Goal: Navigation & Orientation: Go to known website

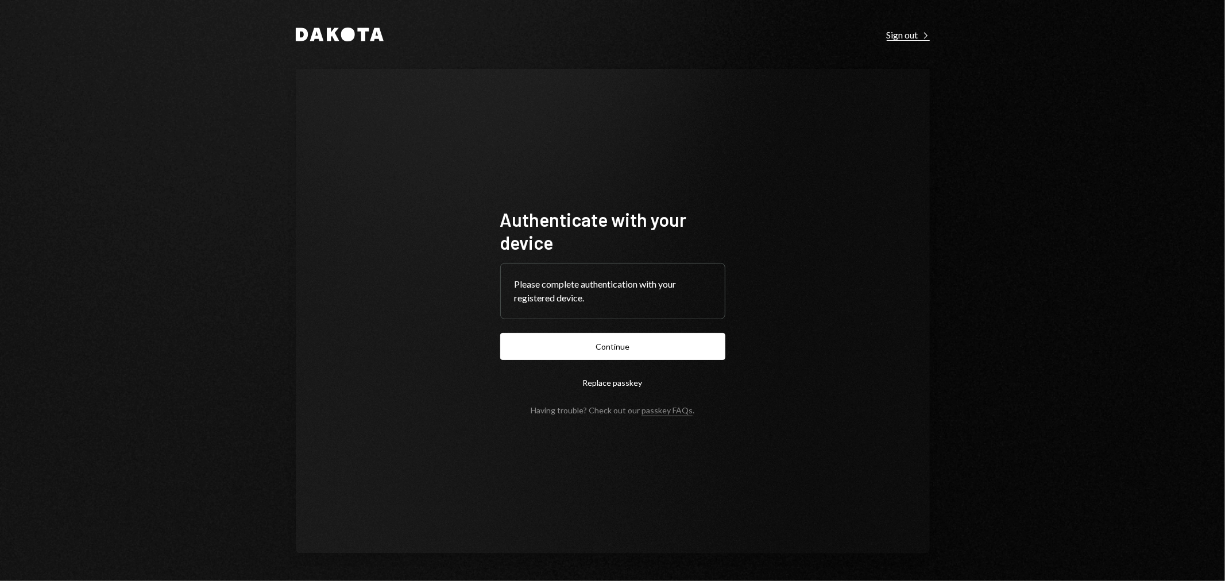
click at [922, 35] on icon "Right Caret" at bounding box center [926, 36] width 8 height 8
